Goal: Obtain resource: Download file/media

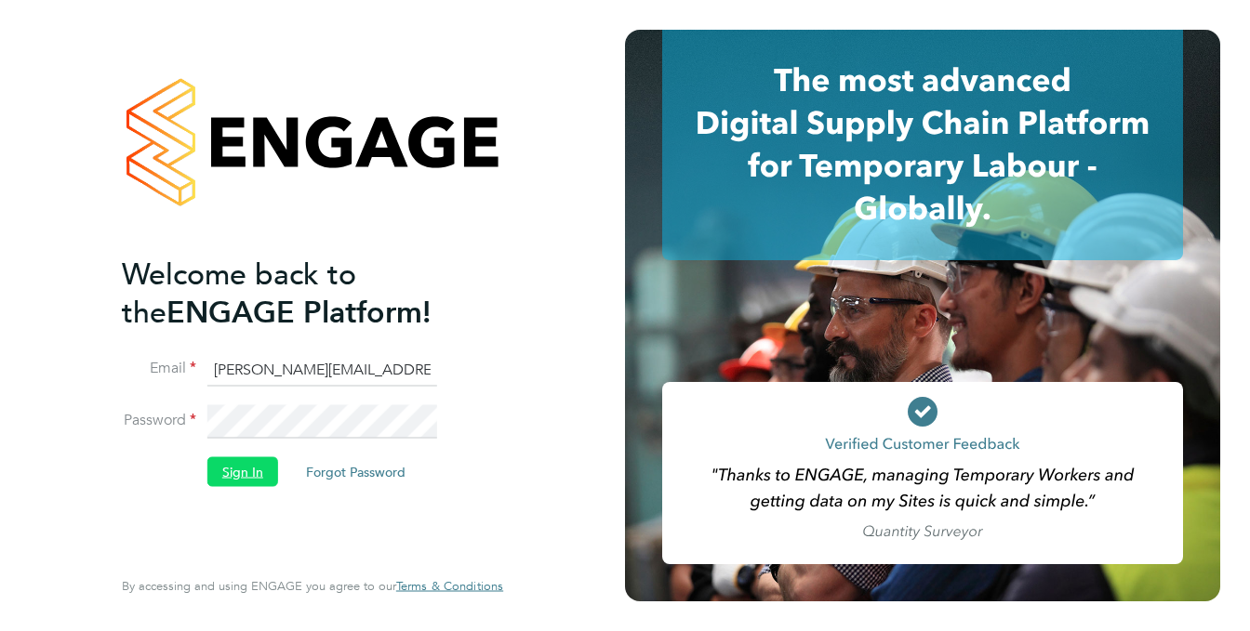
click at [234, 477] on button "Sign In" at bounding box center [242, 472] width 71 height 30
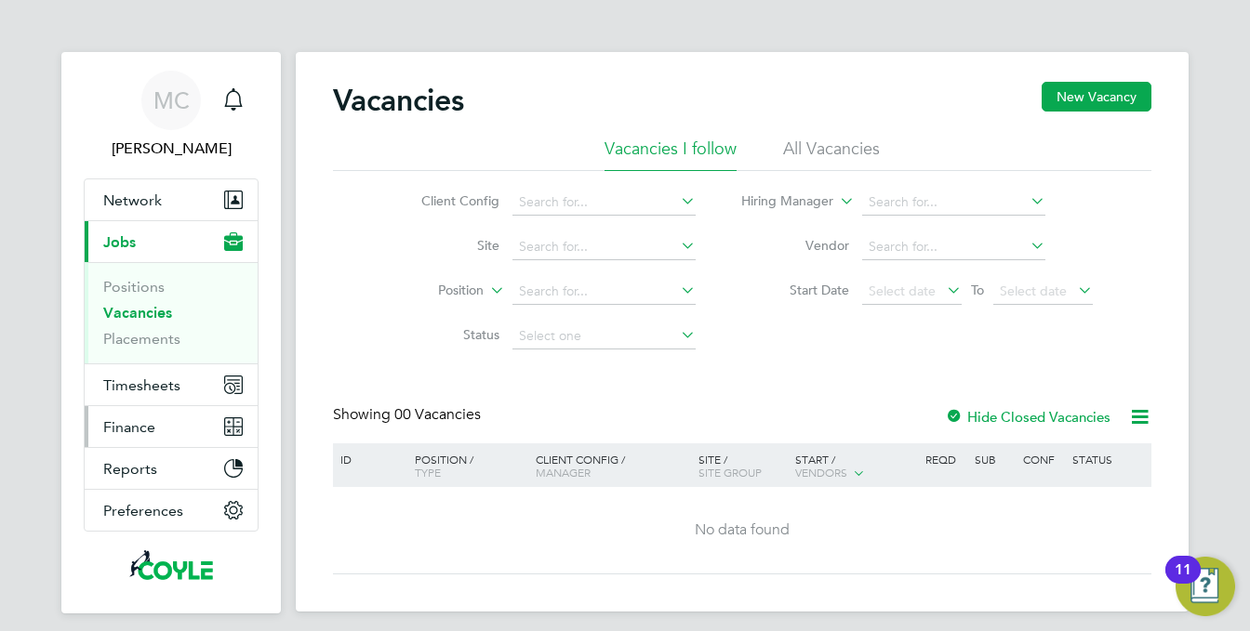
click at [110, 425] on span "Finance" at bounding box center [129, 427] width 52 height 18
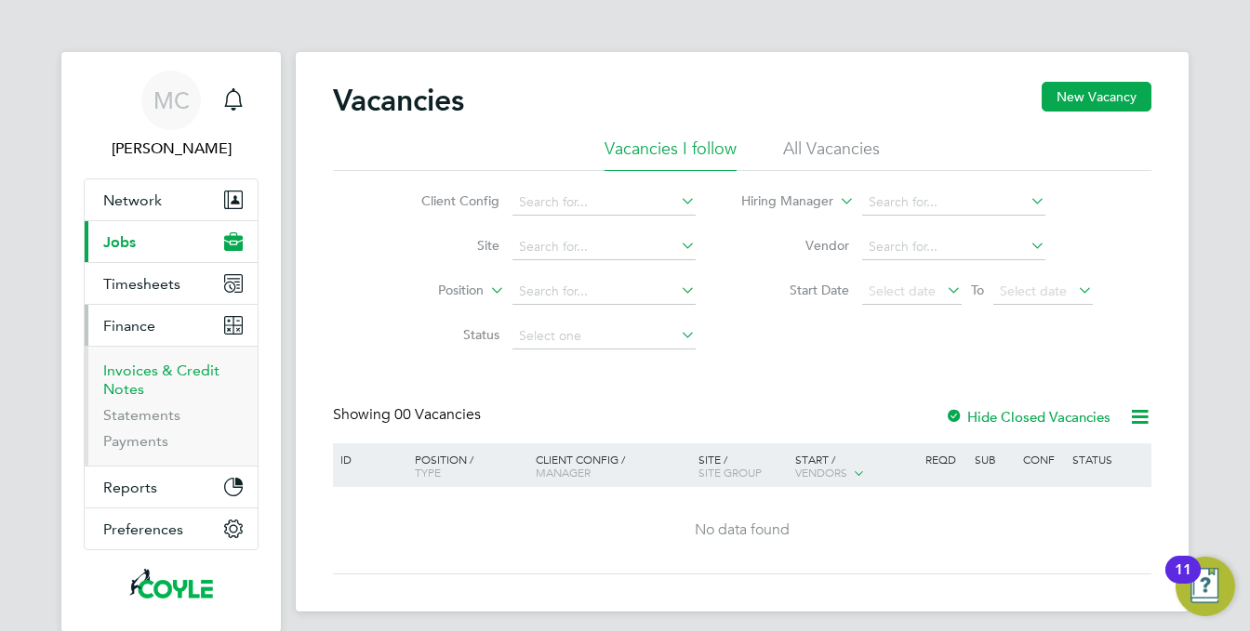
click at [129, 378] on link "Invoices & Credit Notes" at bounding box center [161, 380] width 116 height 36
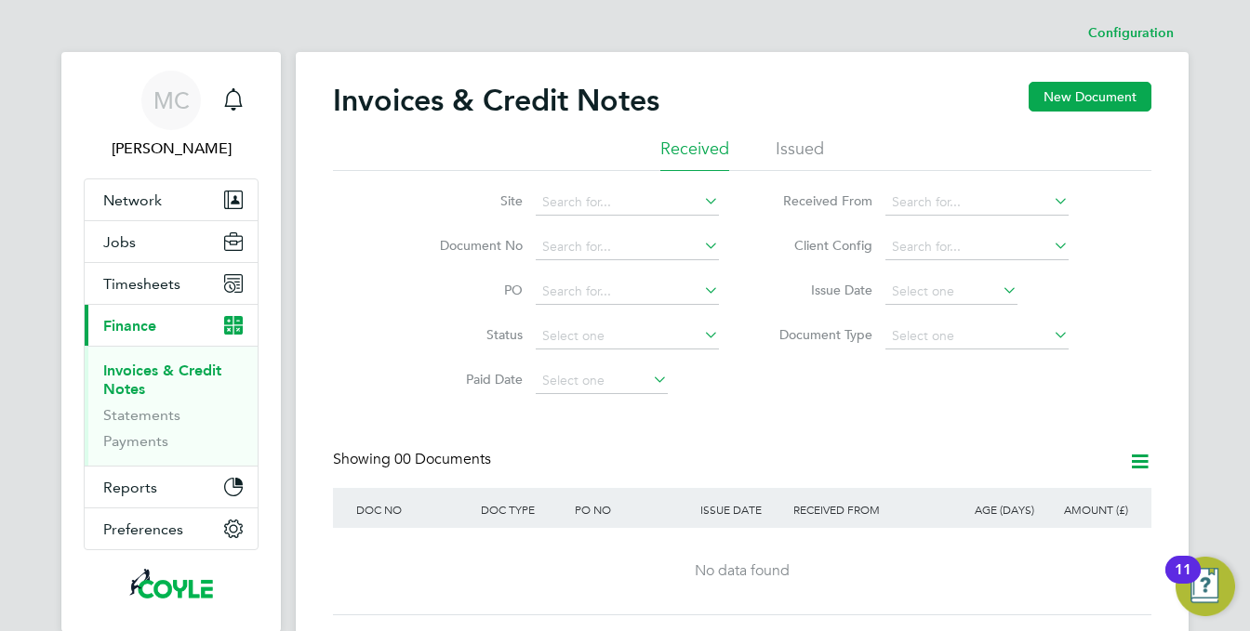
click at [800, 146] on li "Issued" at bounding box center [799, 154] width 48 height 33
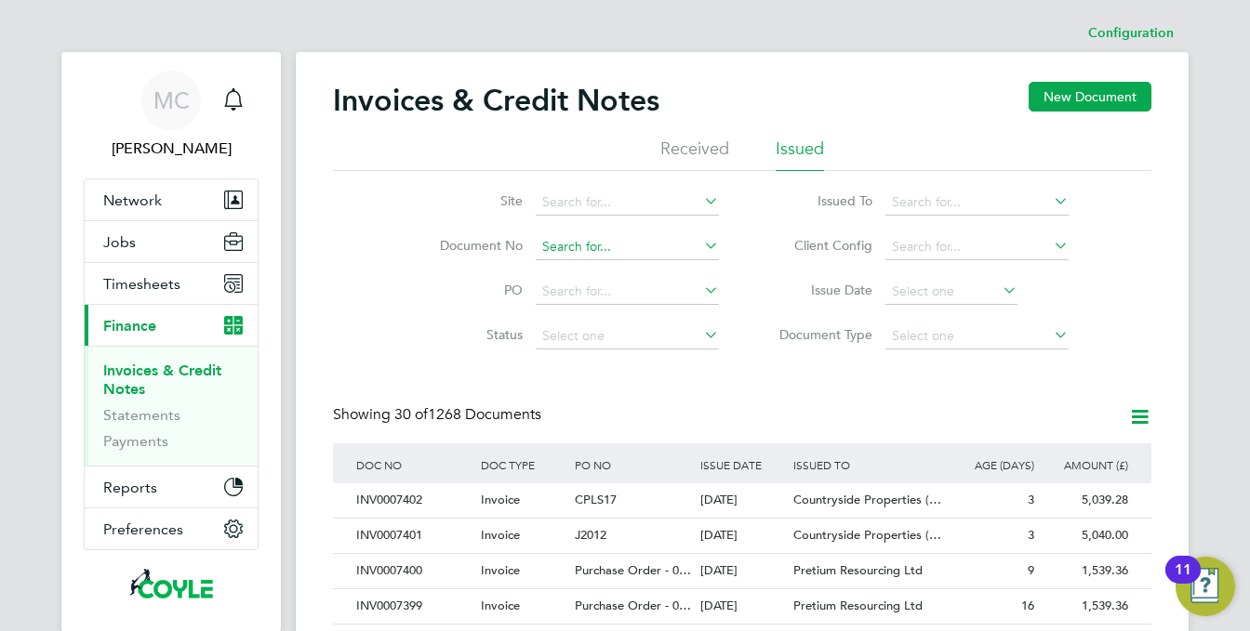
click at [559, 246] on input at bounding box center [627, 247] width 183 height 26
type input "INV0007382"
click at [555, 266] on b "INV0007382" at bounding box center [580, 272] width 74 height 16
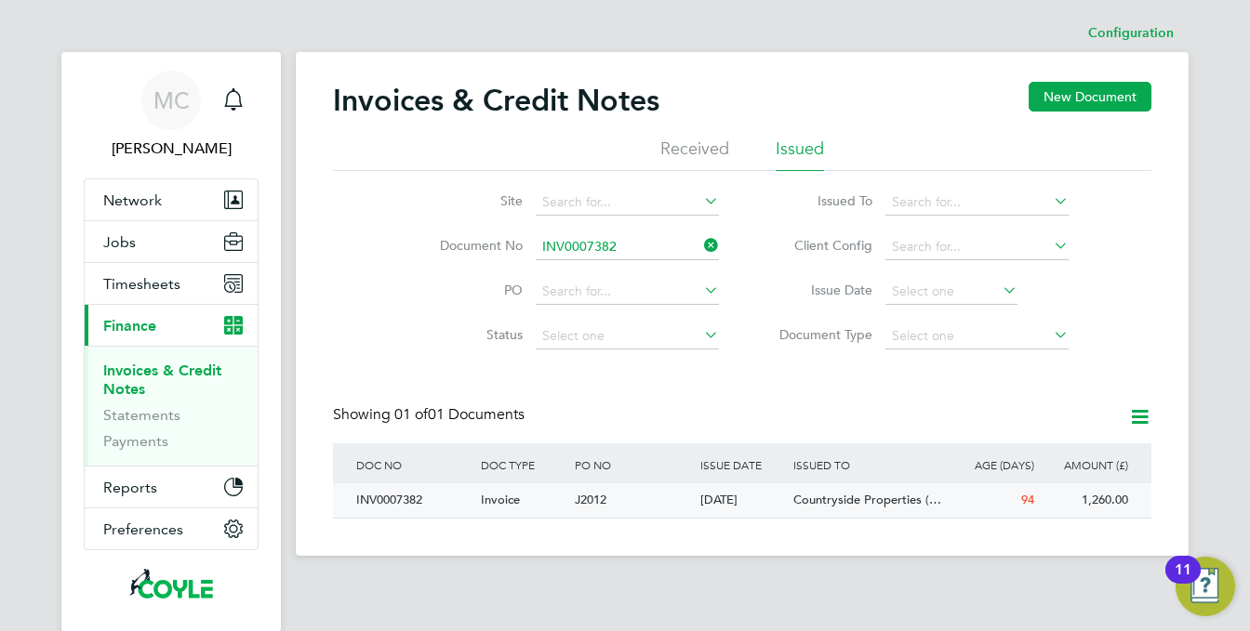
click at [571, 499] on div "J2012" at bounding box center [632, 500] width 125 height 34
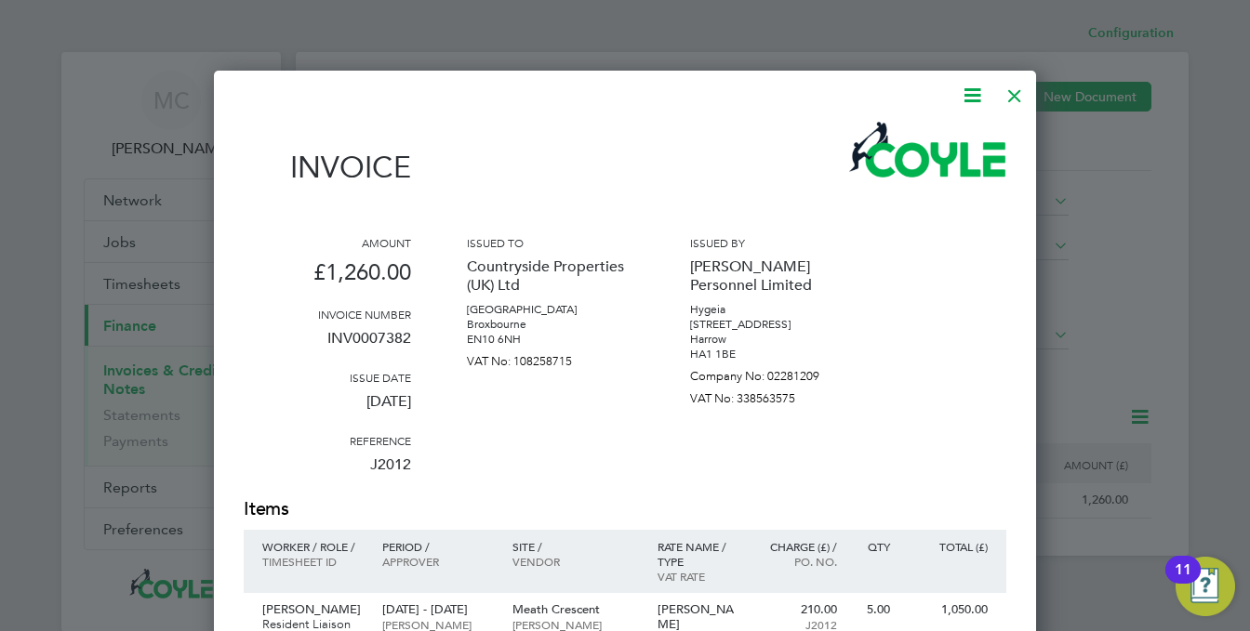
click at [1012, 95] on div at bounding box center [1014, 90] width 33 height 33
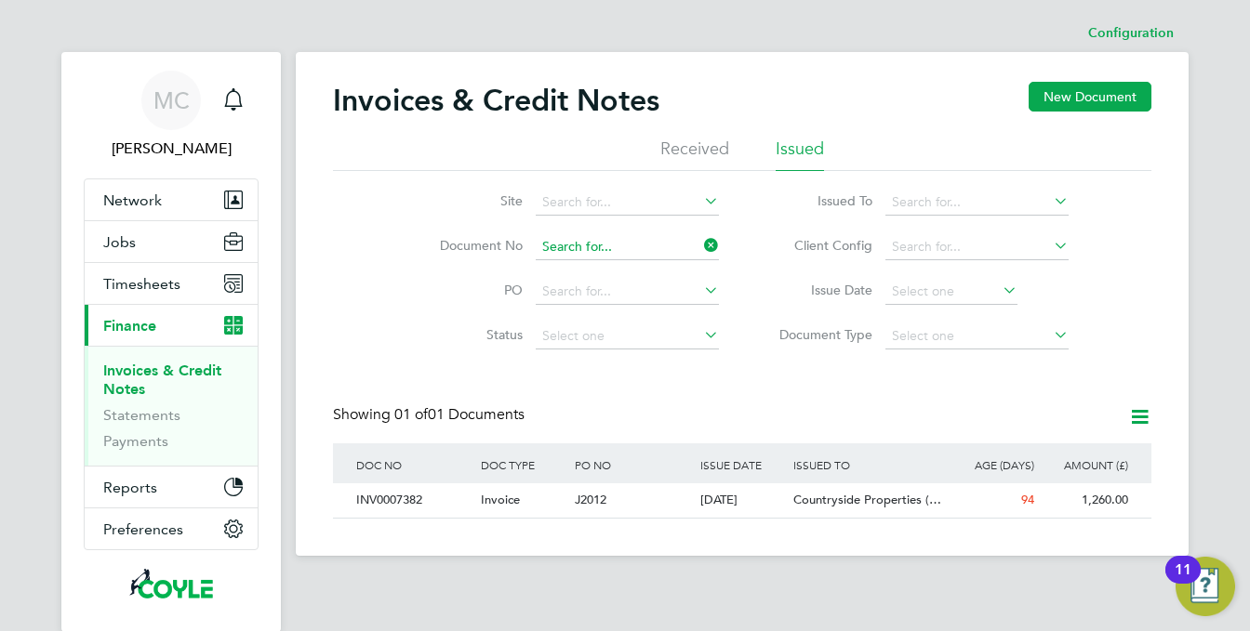
click at [597, 241] on input at bounding box center [627, 247] width 183 height 26
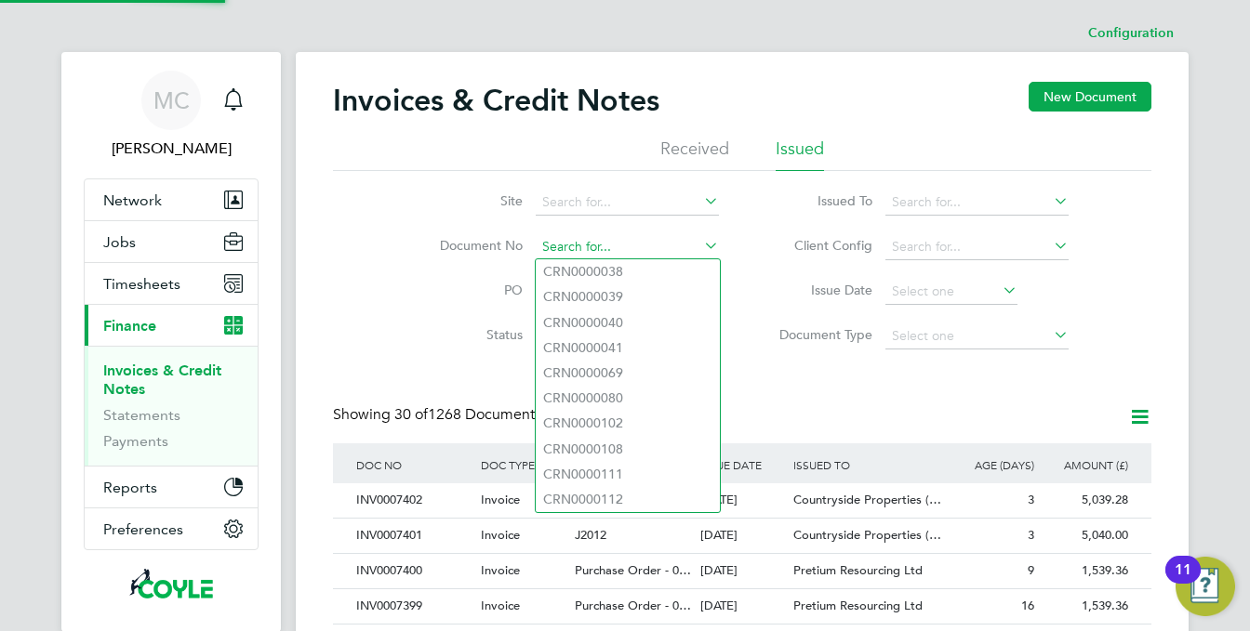
click at [597, 241] on input at bounding box center [627, 247] width 183 height 26
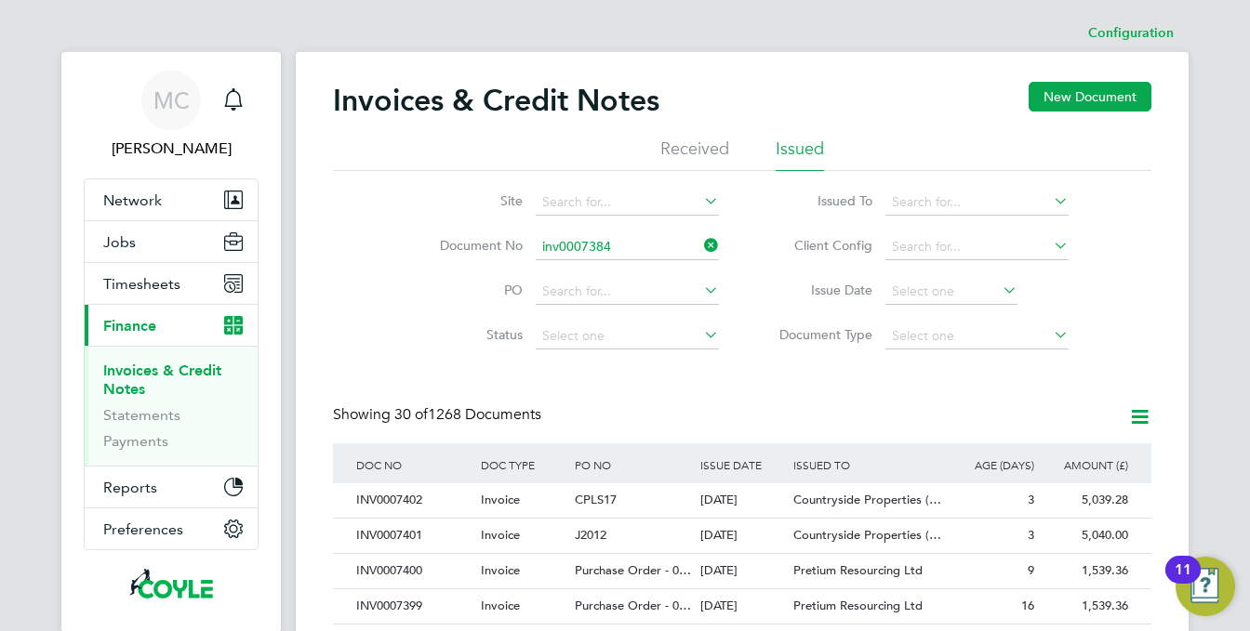
click at [649, 273] on li "INV0007384" at bounding box center [628, 271] width 184 height 25
type input "INV0007384"
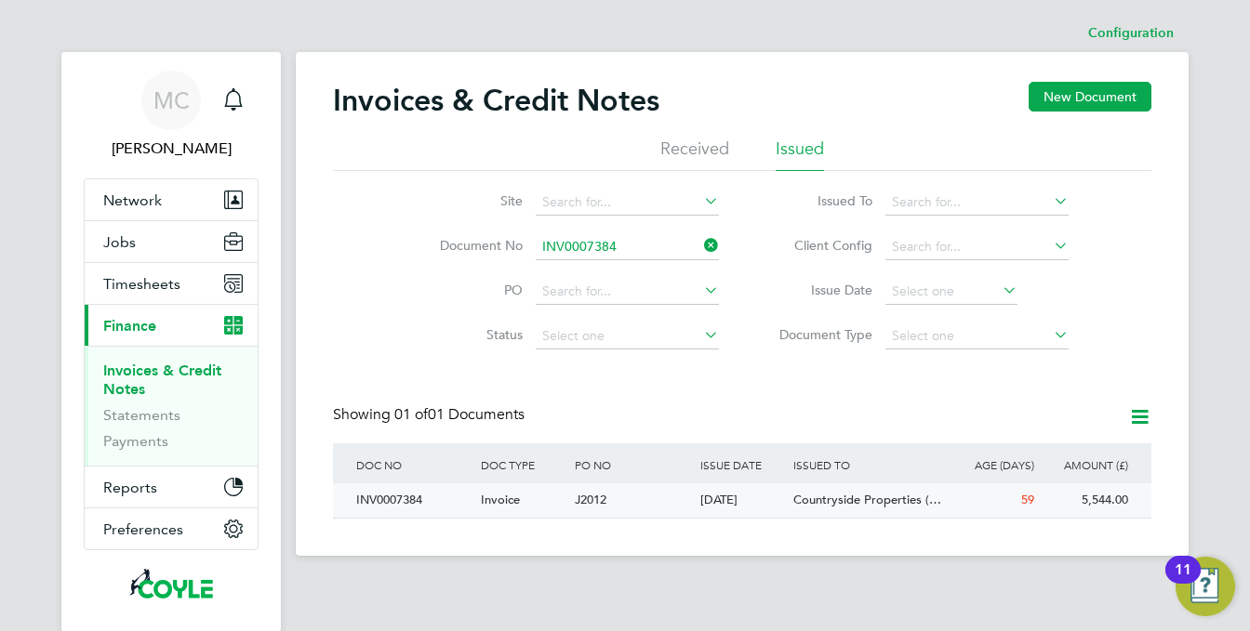
click at [597, 498] on span "J2012" at bounding box center [591, 500] width 32 height 16
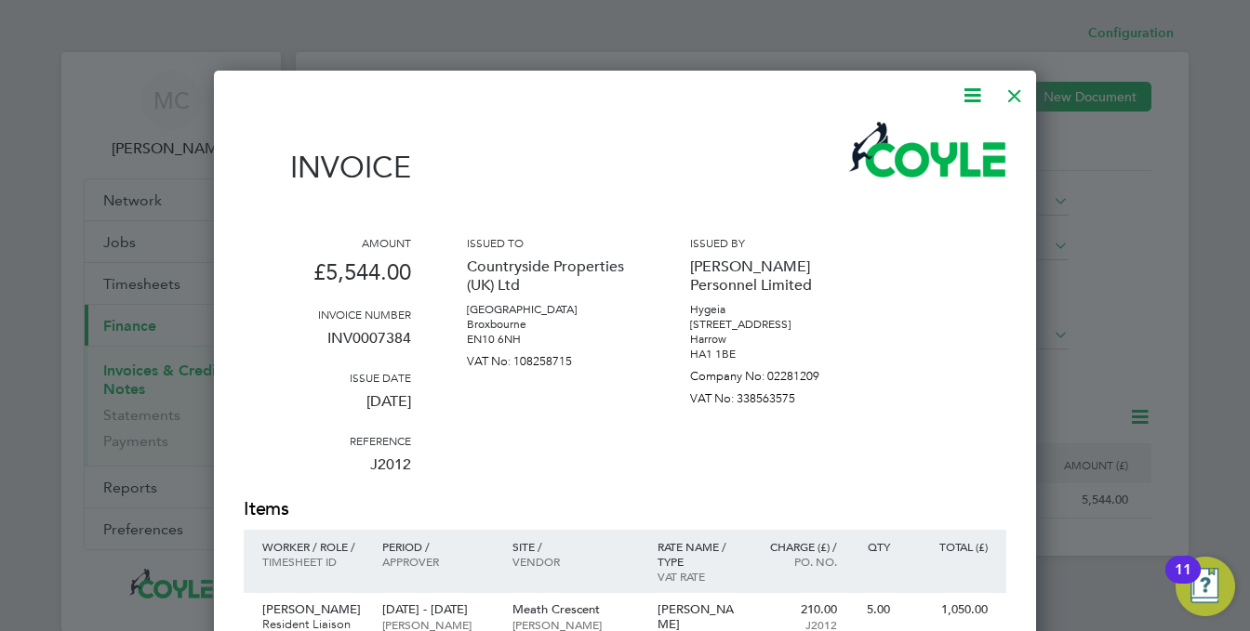
click at [1010, 88] on div at bounding box center [1014, 90] width 33 height 33
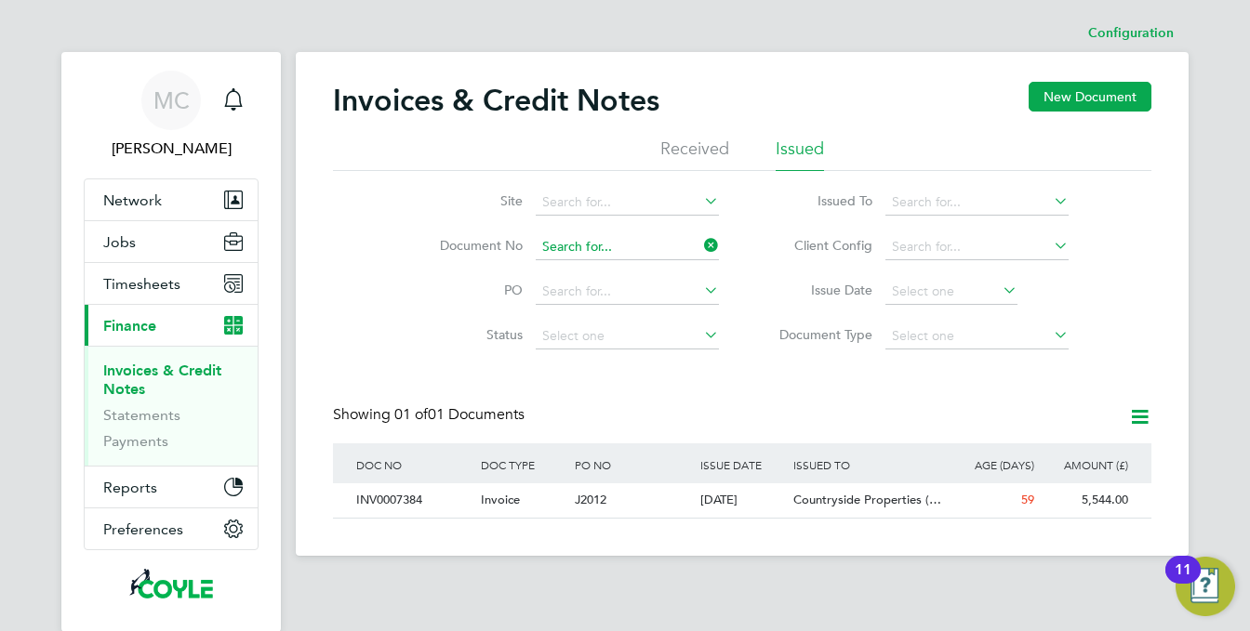
click at [556, 251] on input at bounding box center [627, 247] width 183 height 26
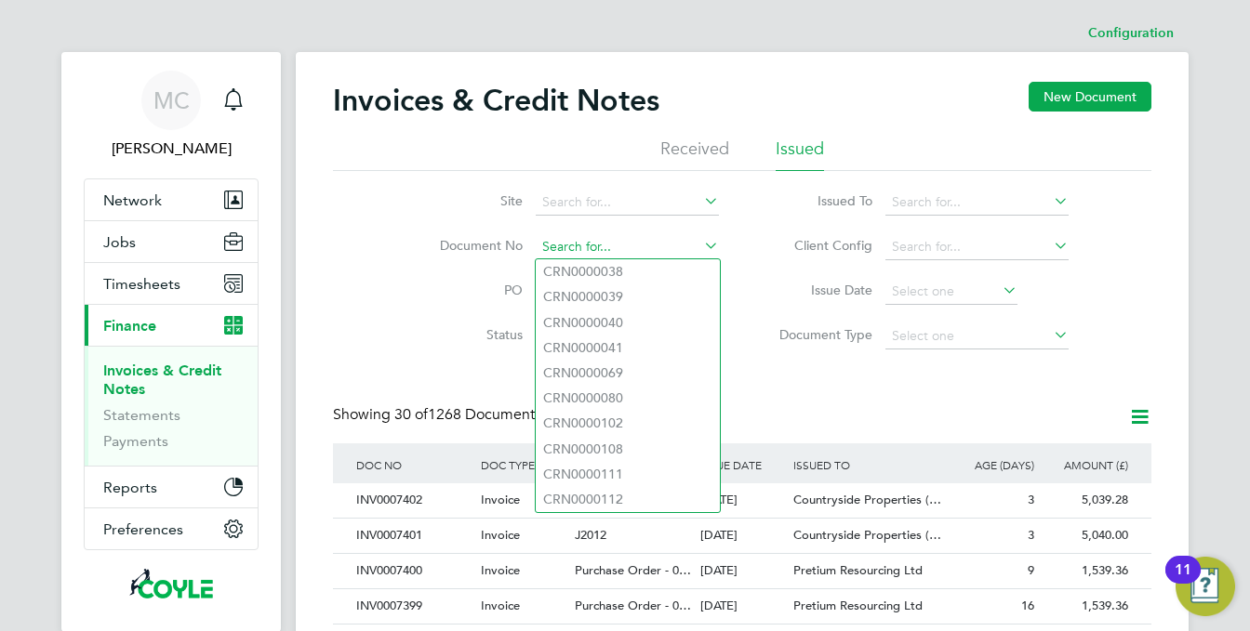
click at [559, 245] on input at bounding box center [627, 247] width 183 height 26
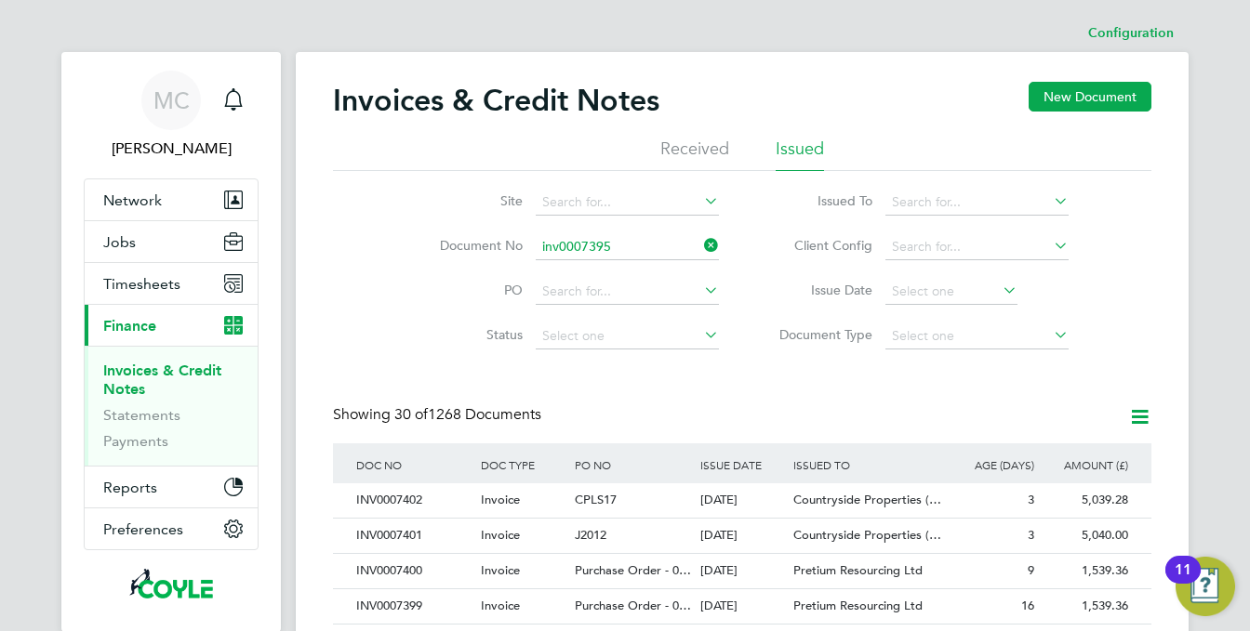
click at [576, 267] on b "INV0007395" at bounding box center [580, 272] width 74 height 16
type input "INV0007395"
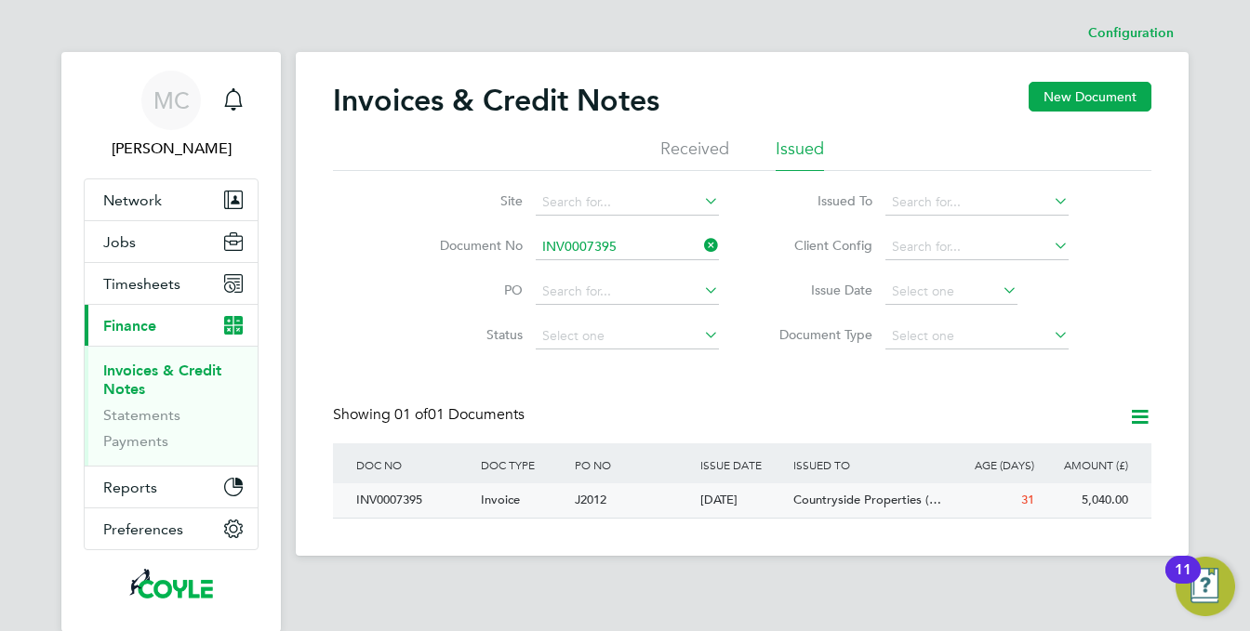
click at [581, 493] on div "J2012" at bounding box center [632, 500] width 125 height 34
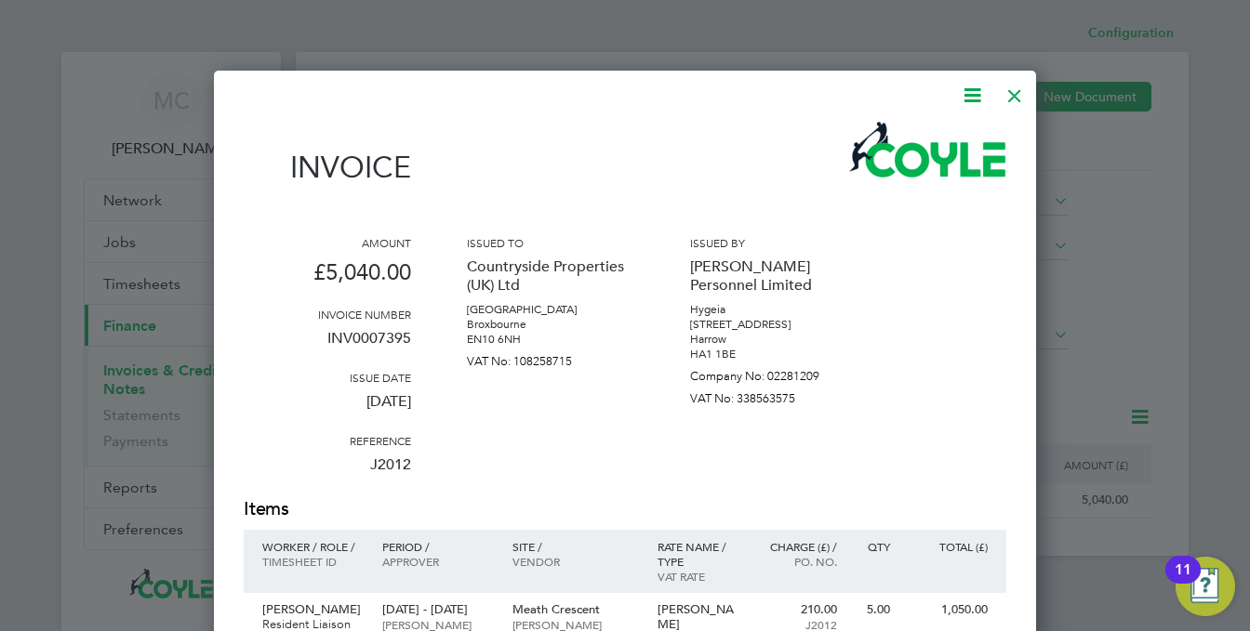
click at [1012, 91] on div at bounding box center [1014, 90] width 33 height 33
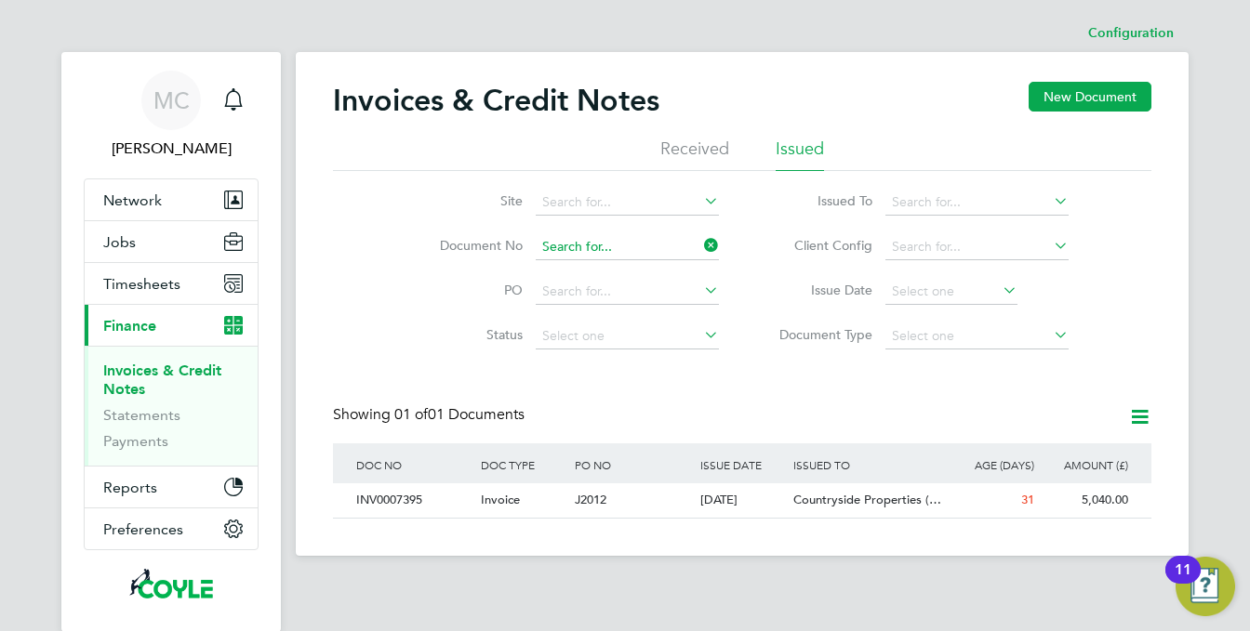
click at [585, 251] on input at bounding box center [627, 247] width 183 height 26
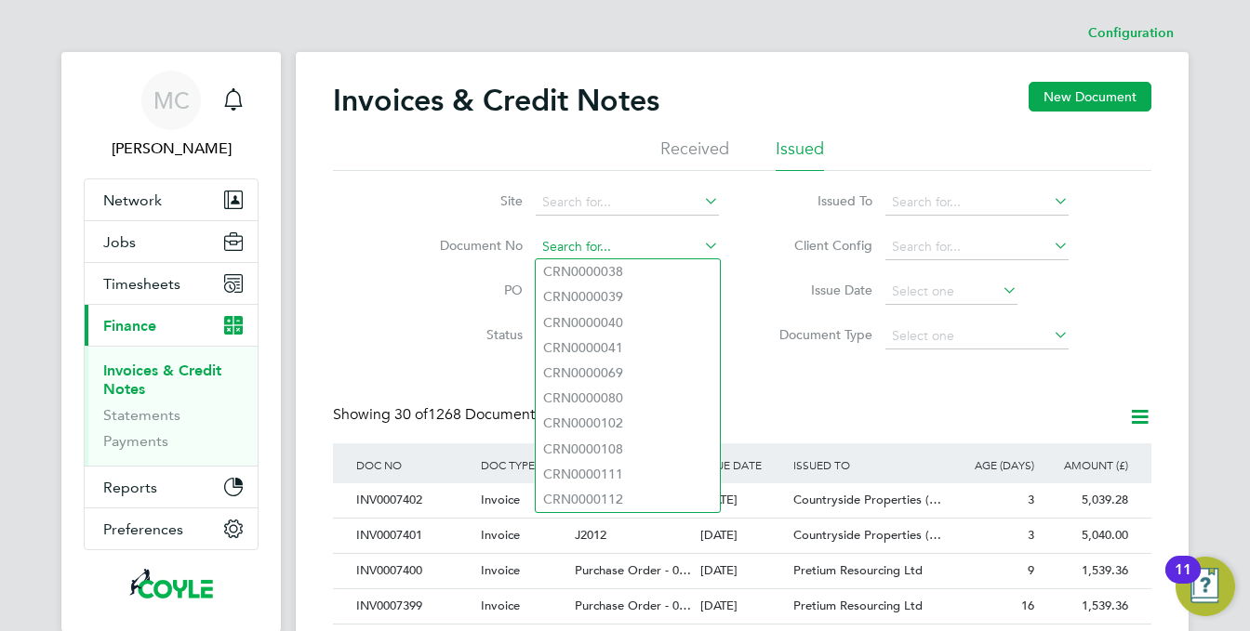
click at [578, 248] on input at bounding box center [627, 247] width 183 height 26
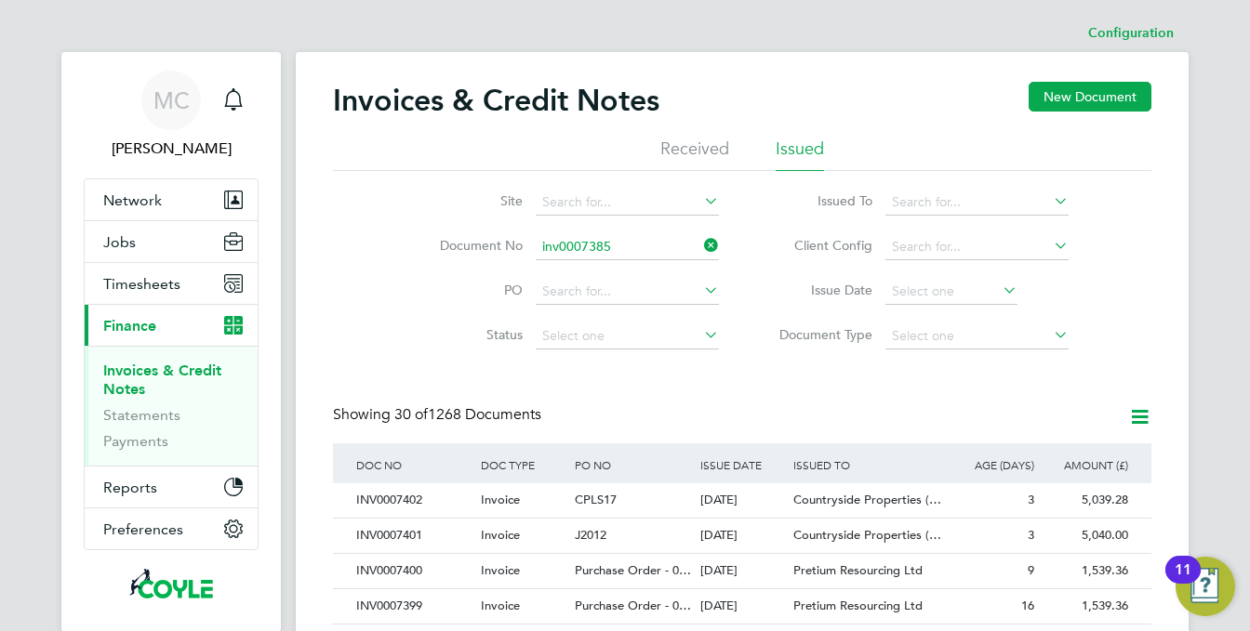
click at [582, 276] on b "INV0007385" at bounding box center [580, 272] width 74 height 16
type input "INV0007385"
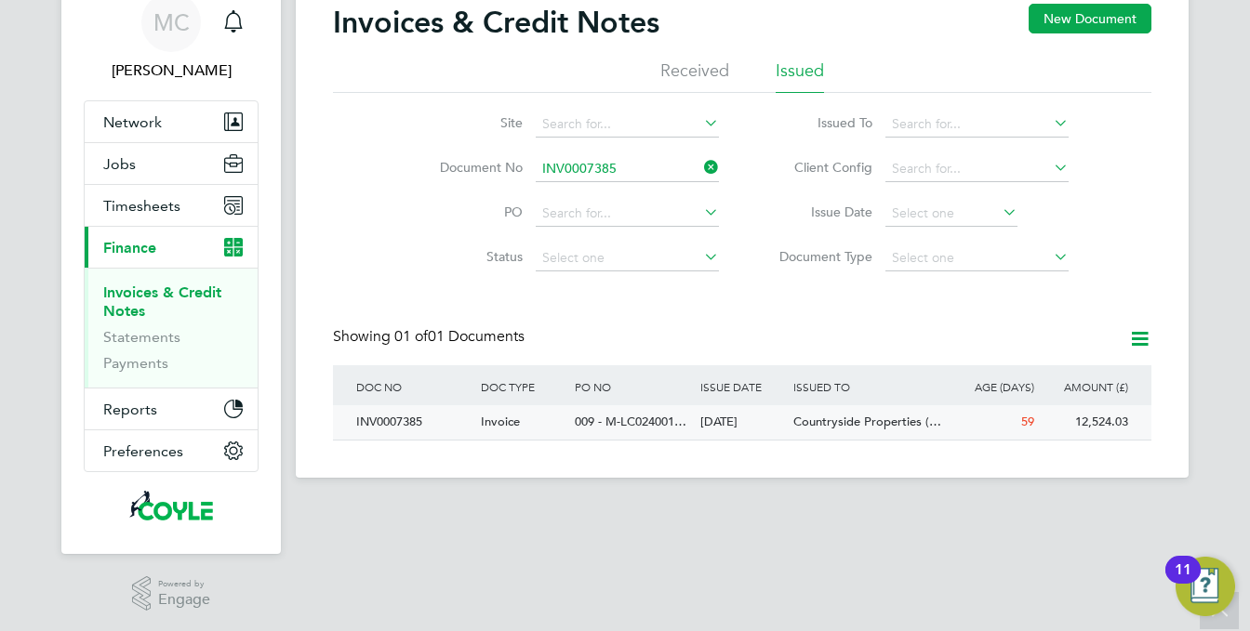
click at [589, 422] on span "009 - M-LC024001…" at bounding box center [631, 422] width 112 height 16
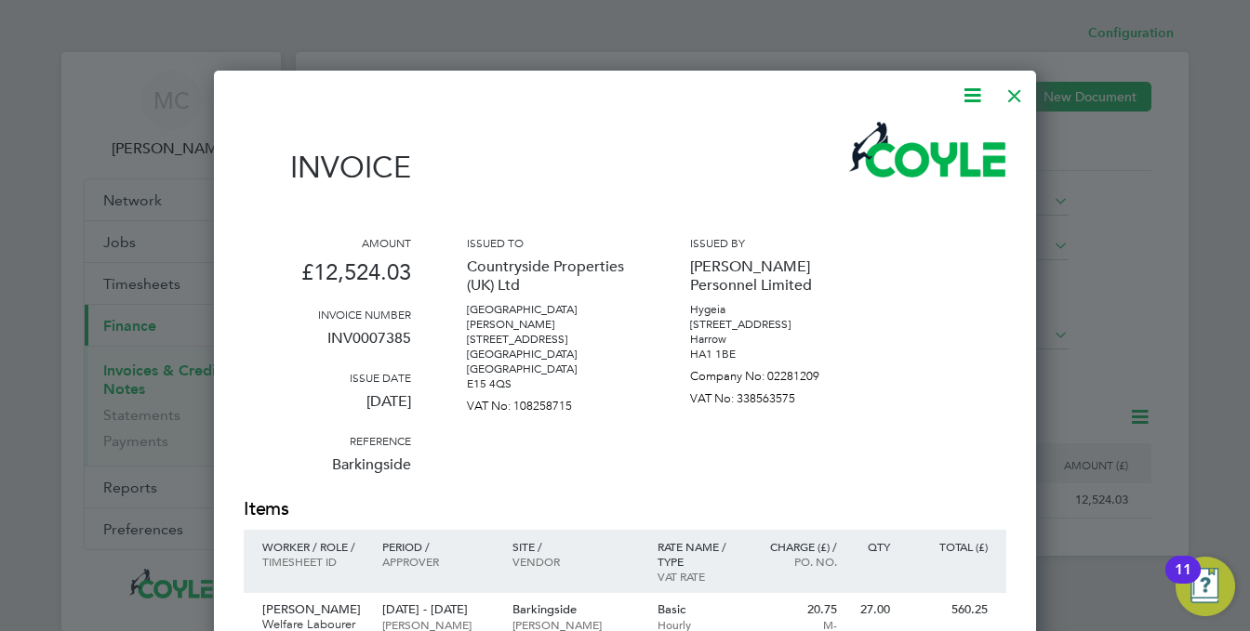
click at [1018, 92] on div at bounding box center [1014, 90] width 33 height 33
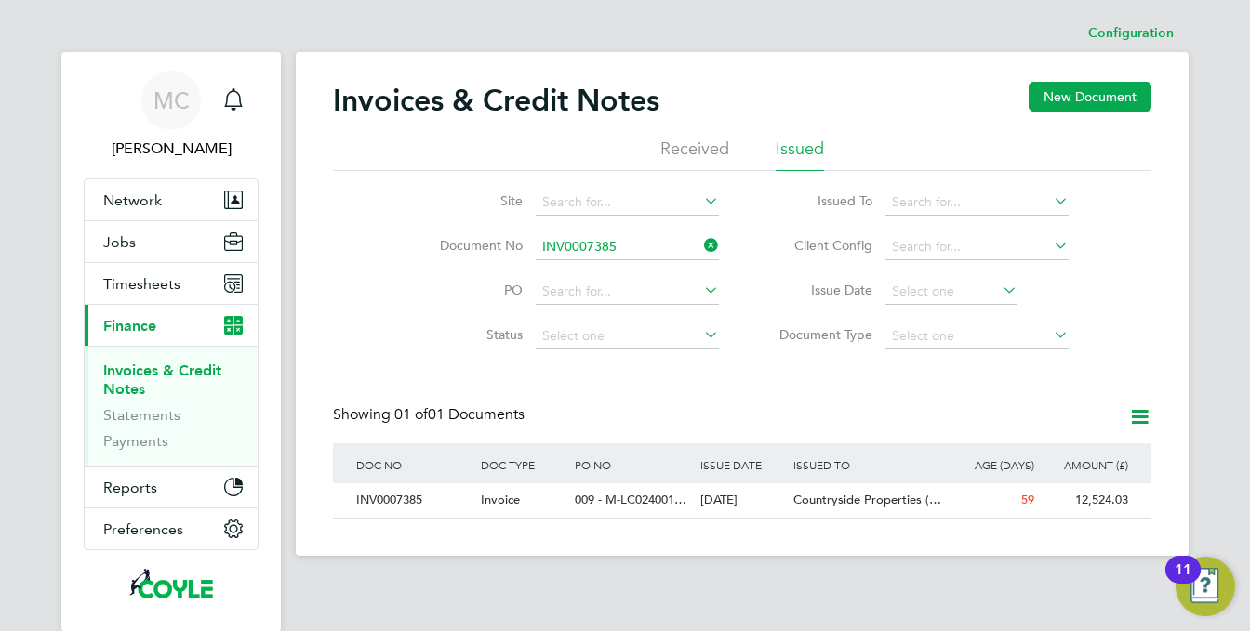
click at [135, 385] on link "Invoices & Credit Notes" at bounding box center [162, 380] width 118 height 36
click at [817, 150] on li "Issued" at bounding box center [799, 154] width 48 height 33
click at [602, 246] on input at bounding box center [627, 247] width 183 height 26
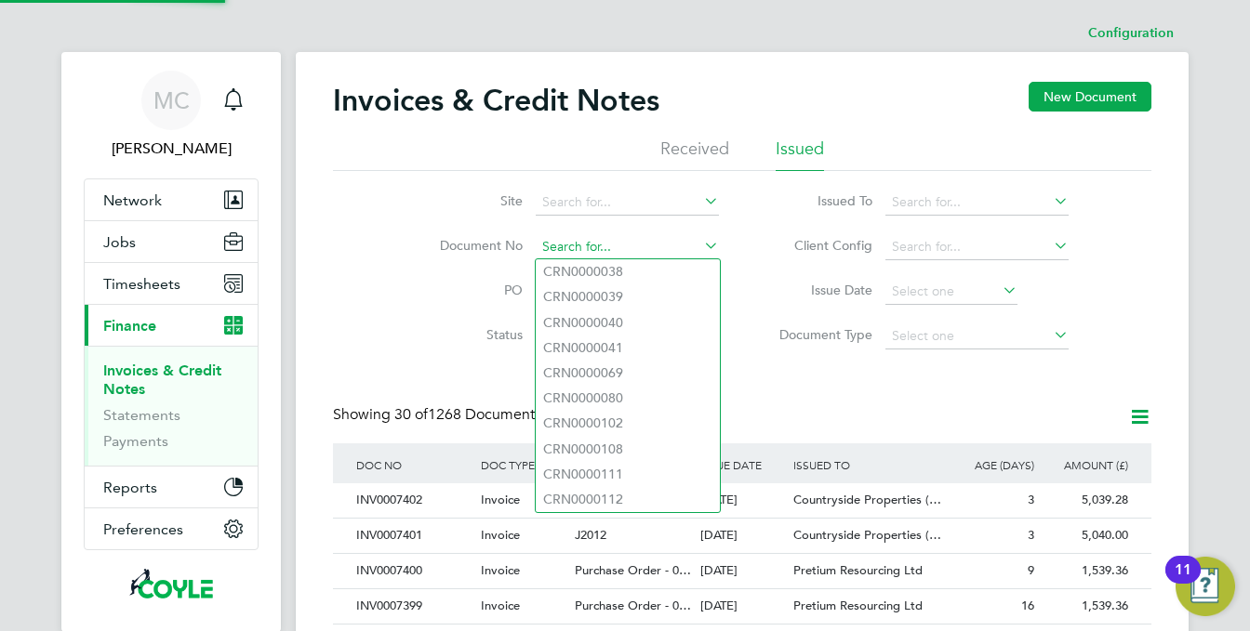
click at [602, 246] on input at bounding box center [627, 247] width 183 height 26
paste input "INV0007396"
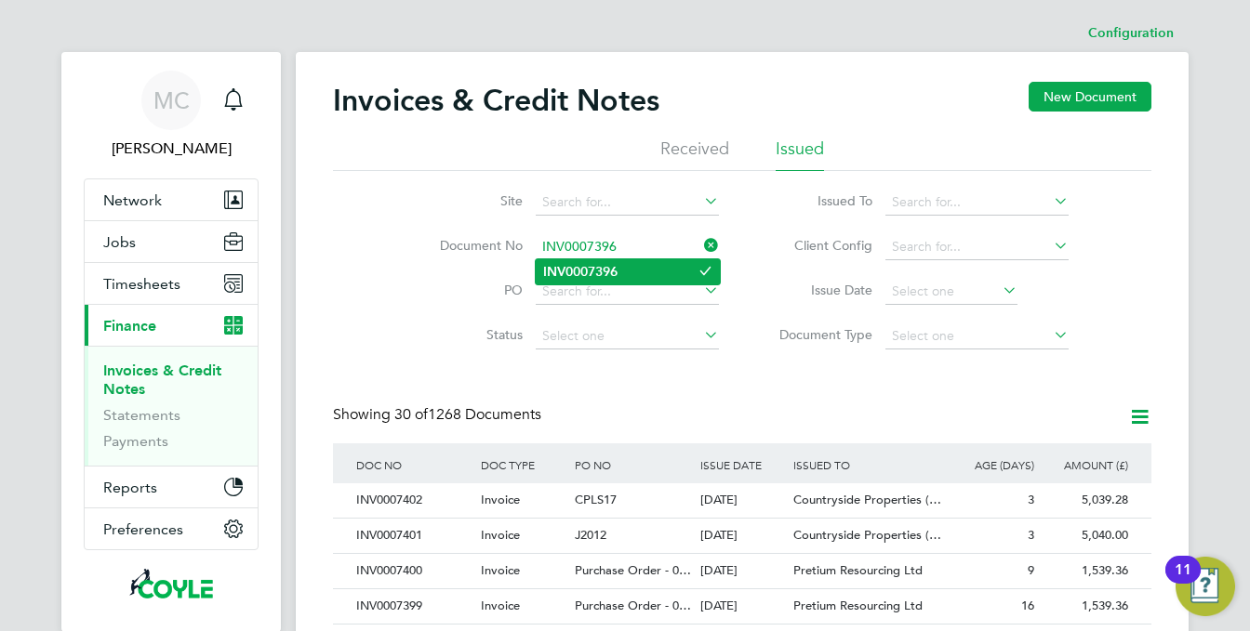
type input "INV0007396"
click at [604, 261] on li "INV0007396" at bounding box center [628, 271] width 184 height 25
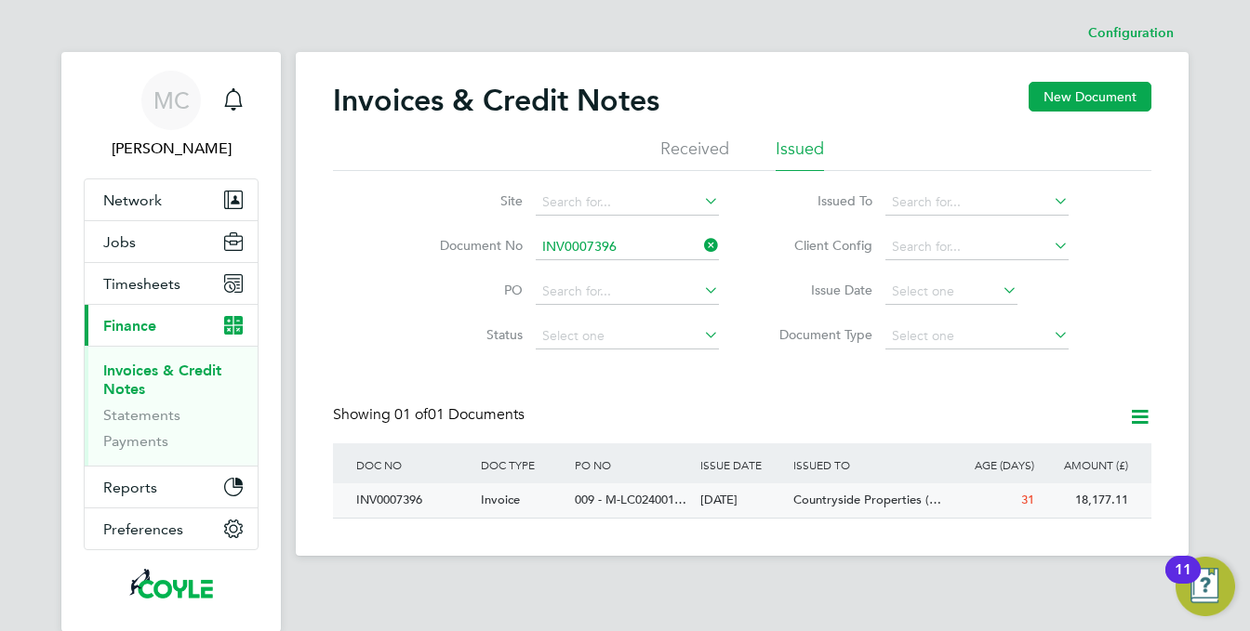
click at [602, 502] on span "009 - M-LC024001…" at bounding box center [631, 500] width 112 height 16
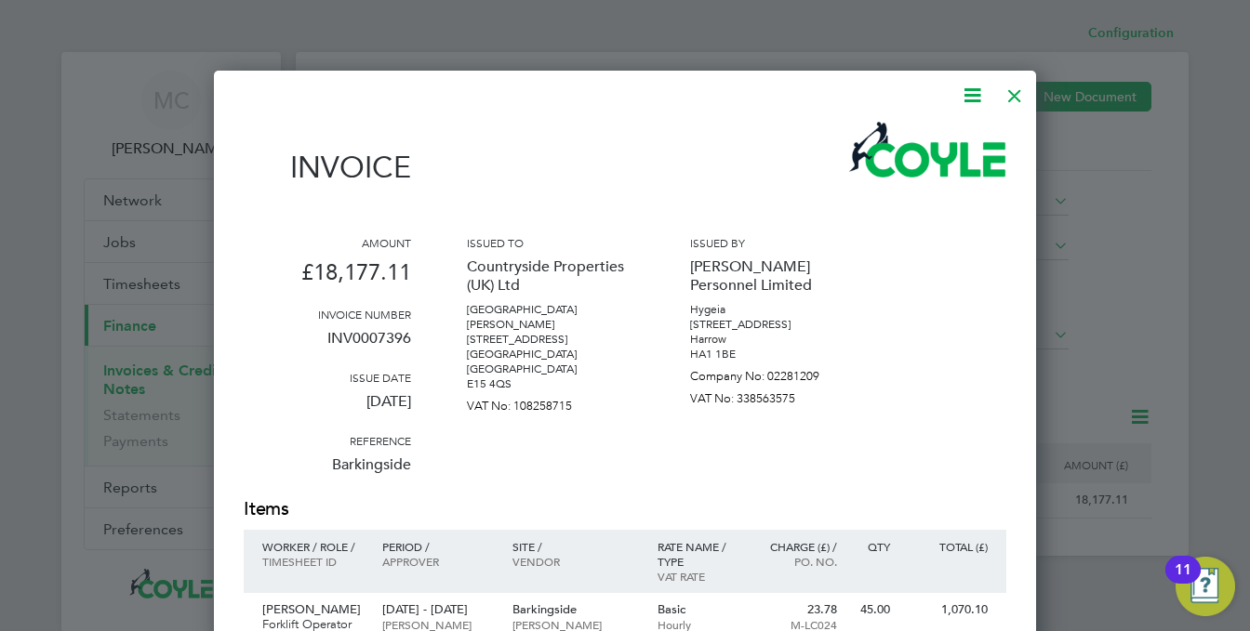
click at [971, 90] on icon at bounding box center [971, 95] width 23 height 23
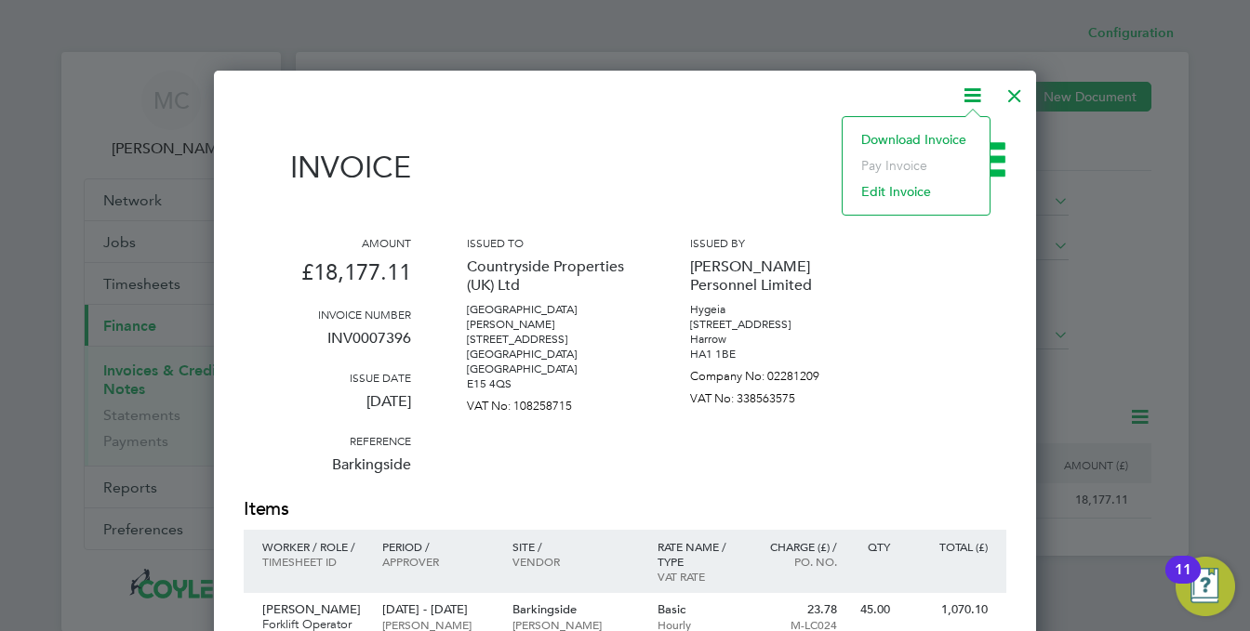
click at [913, 137] on li "Download Invoice" at bounding box center [916, 139] width 128 height 26
